Goal: Information Seeking & Learning: Learn about a topic

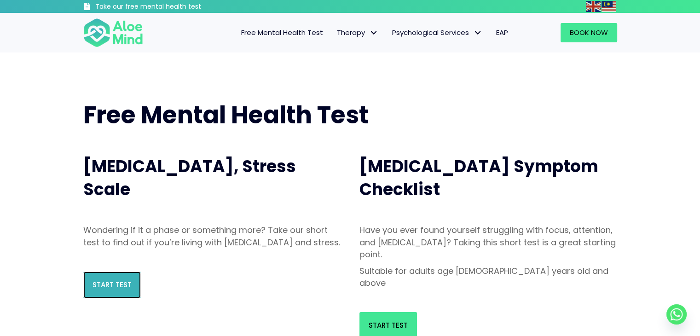
click at [109, 290] on span "Start Test" at bounding box center [112, 285] width 39 height 10
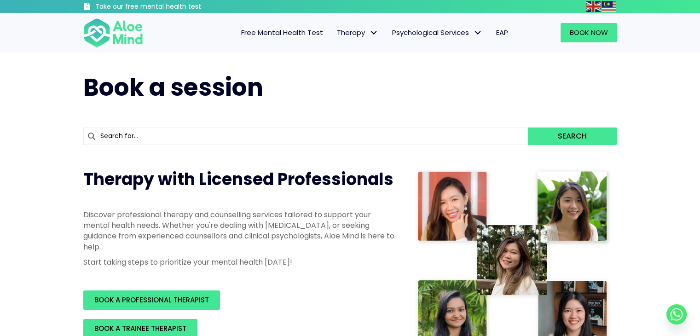
click at [278, 36] on span "Free Mental Health Test" at bounding box center [282, 33] width 82 height 10
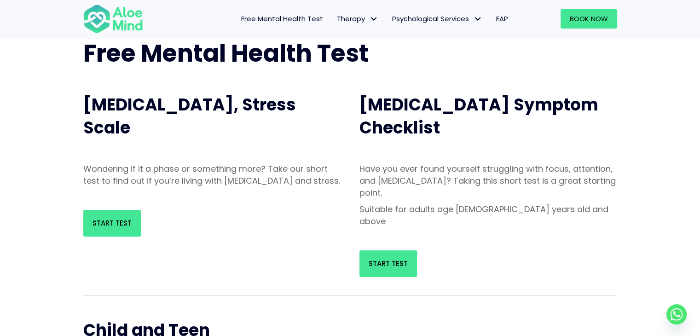
scroll to position [62, 0]
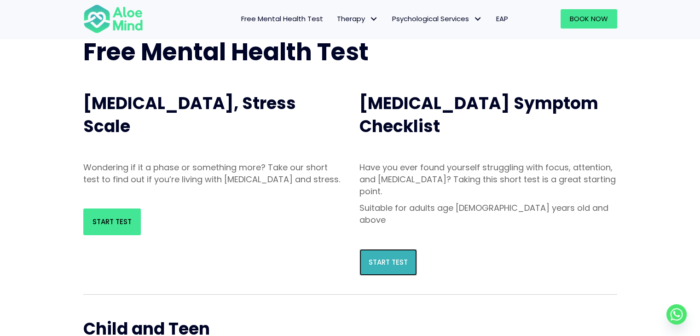
click at [396, 257] on span "Start Test" at bounding box center [388, 262] width 39 height 10
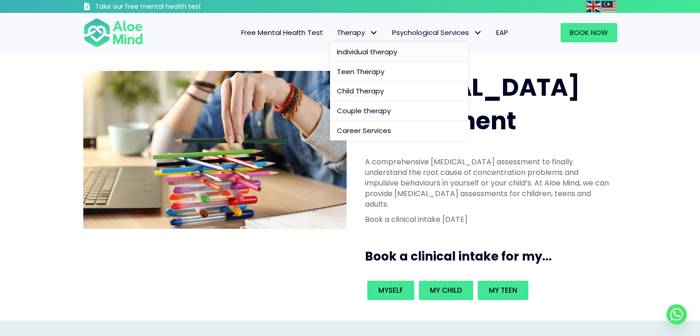
click at [371, 53] on span "Individual therapy" at bounding box center [367, 52] width 60 height 10
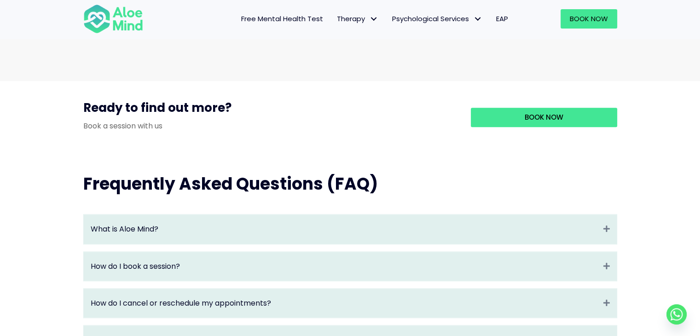
scroll to position [890, 0]
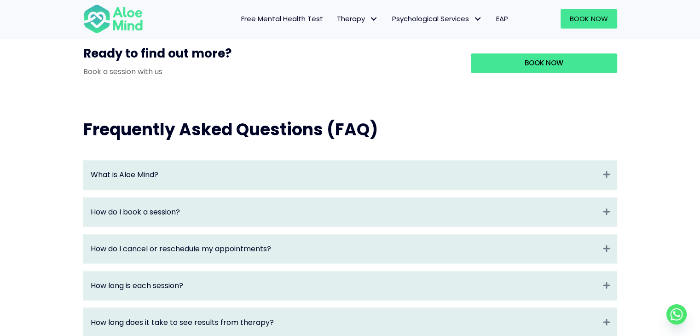
click at [468, 189] on div "What is Aloe Mind? Expand" at bounding box center [350, 174] width 533 height 29
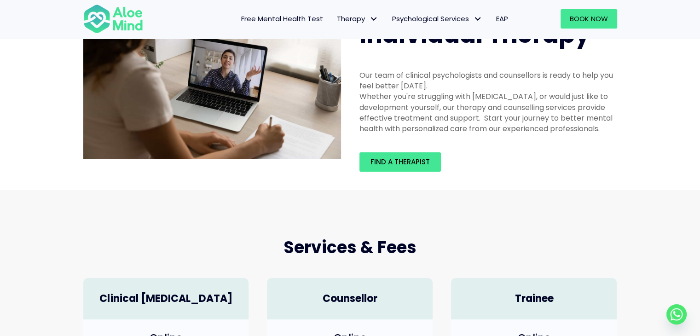
scroll to position [0, 0]
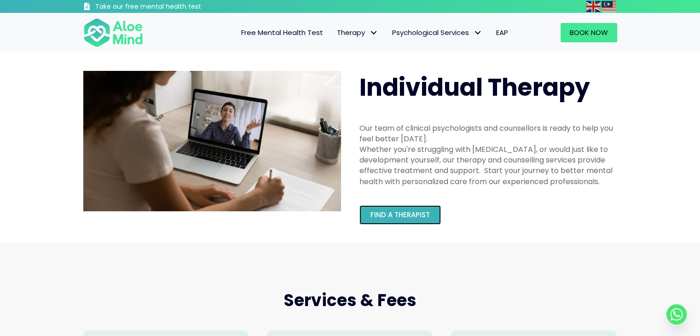
click at [409, 216] on span "Find a therapist" at bounding box center [400, 215] width 59 height 10
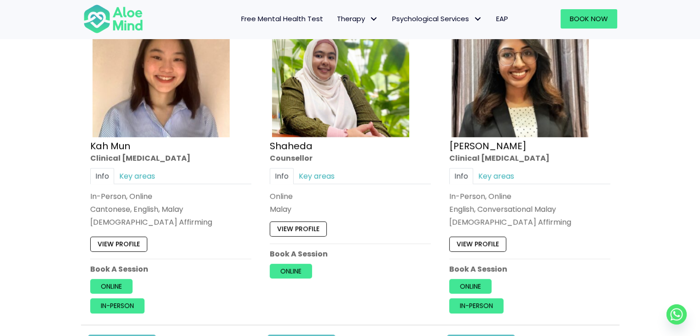
scroll to position [565, 0]
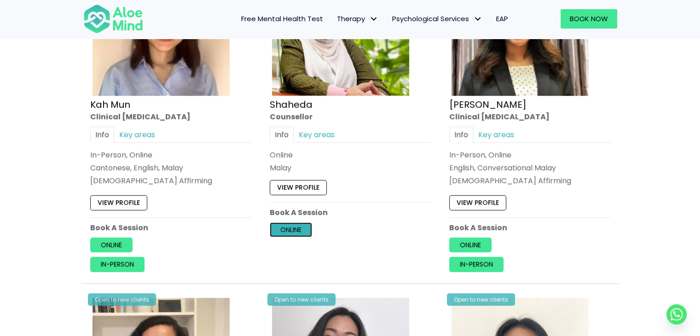
click at [291, 230] on link "Online" at bounding box center [291, 229] width 42 height 15
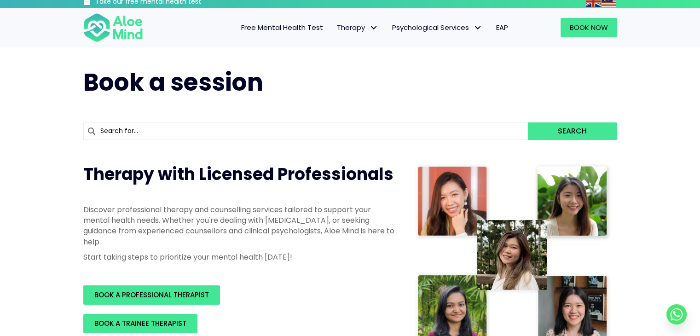
scroll to position [0, 0]
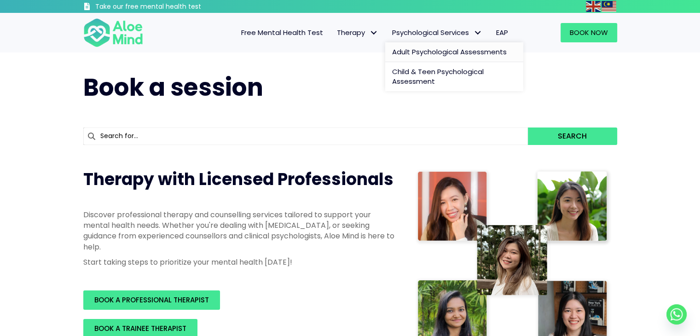
click at [449, 56] on span "Adult Psychological Assessments" at bounding box center [449, 52] width 115 height 10
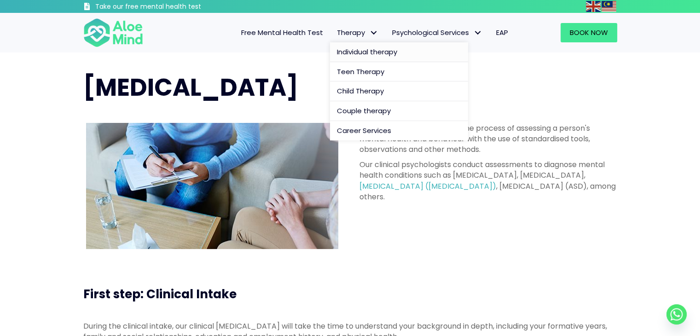
click at [367, 49] on span "Individual therapy" at bounding box center [367, 52] width 60 height 10
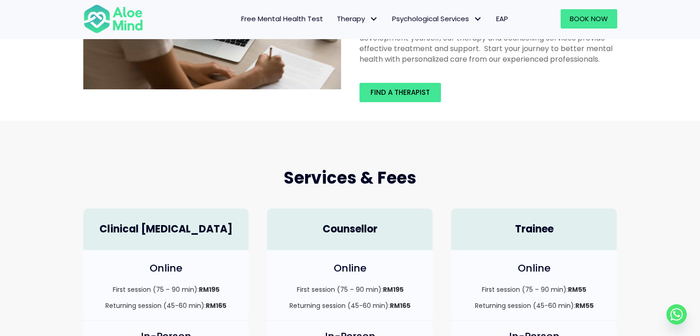
scroll to position [44, 0]
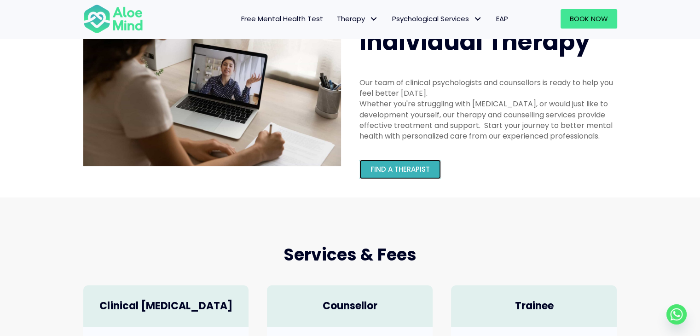
click at [389, 175] on link "Find a therapist" at bounding box center [400, 169] width 81 height 19
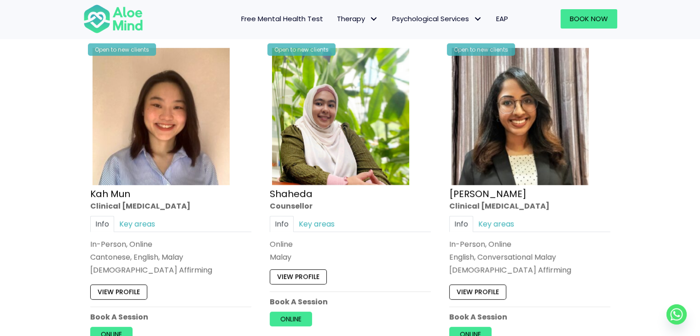
scroll to position [486, 0]
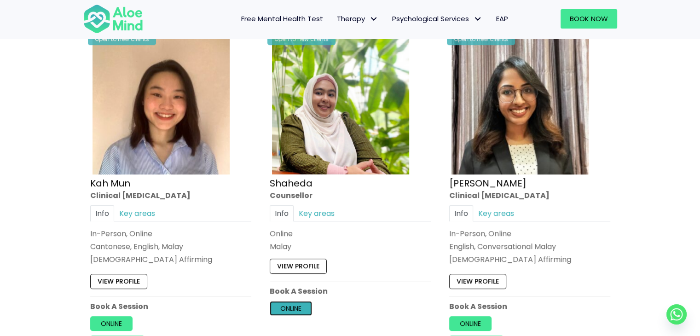
click at [301, 307] on link "Online" at bounding box center [291, 308] width 42 height 15
click at [328, 208] on link "Key areas" at bounding box center [317, 213] width 46 height 16
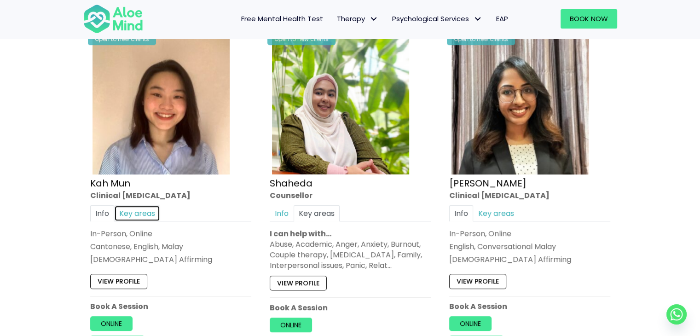
click at [132, 213] on link "Key areas" at bounding box center [137, 213] width 46 height 16
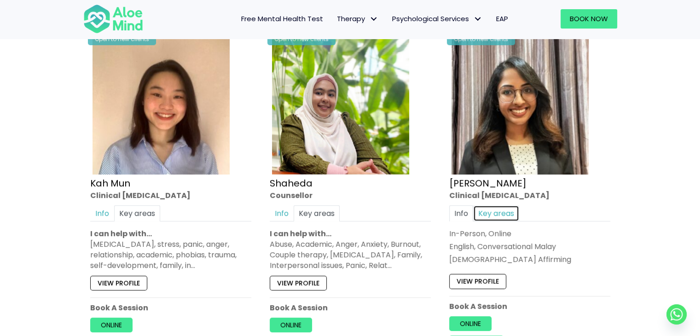
click at [495, 211] on link "Key areas" at bounding box center [496, 213] width 46 height 16
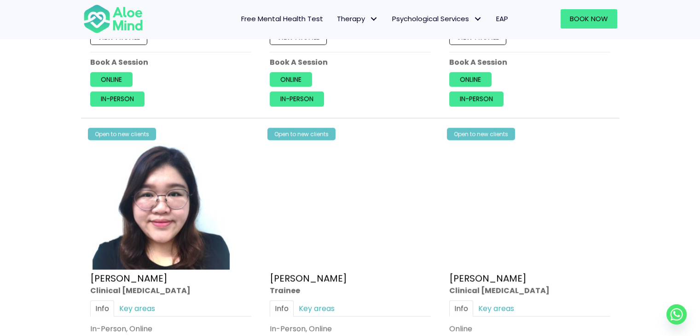
scroll to position [2497, 0]
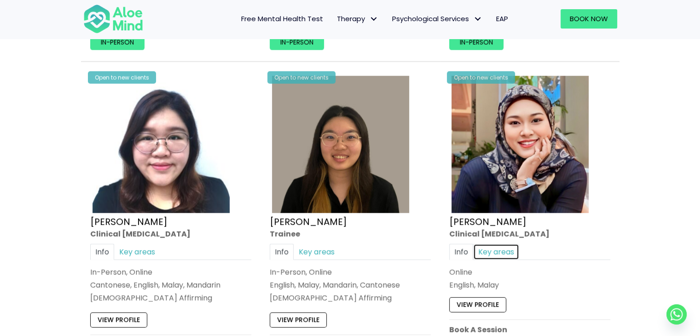
click at [489, 248] on link "Key areas" at bounding box center [496, 252] width 46 height 16
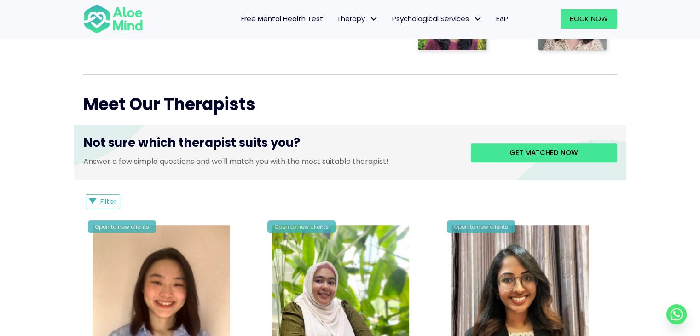
scroll to position [0, 0]
